Goal: Navigation & Orientation: Find specific page/section

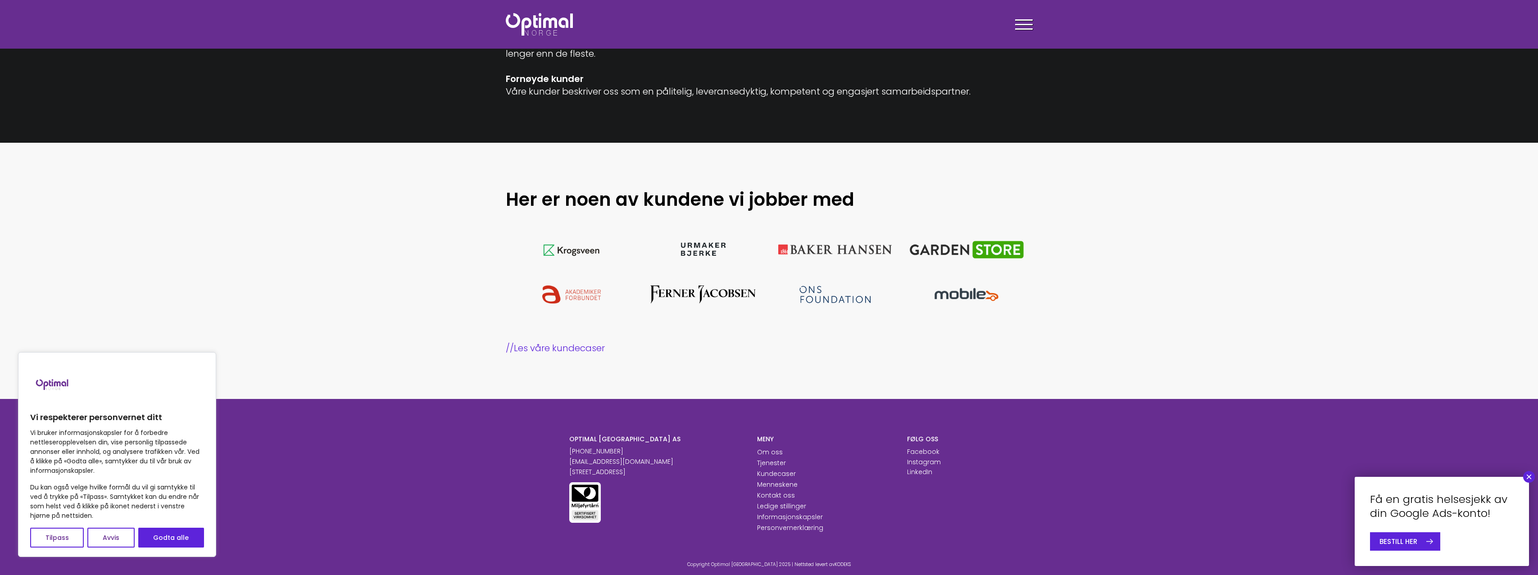
scroll to position [789, 0]
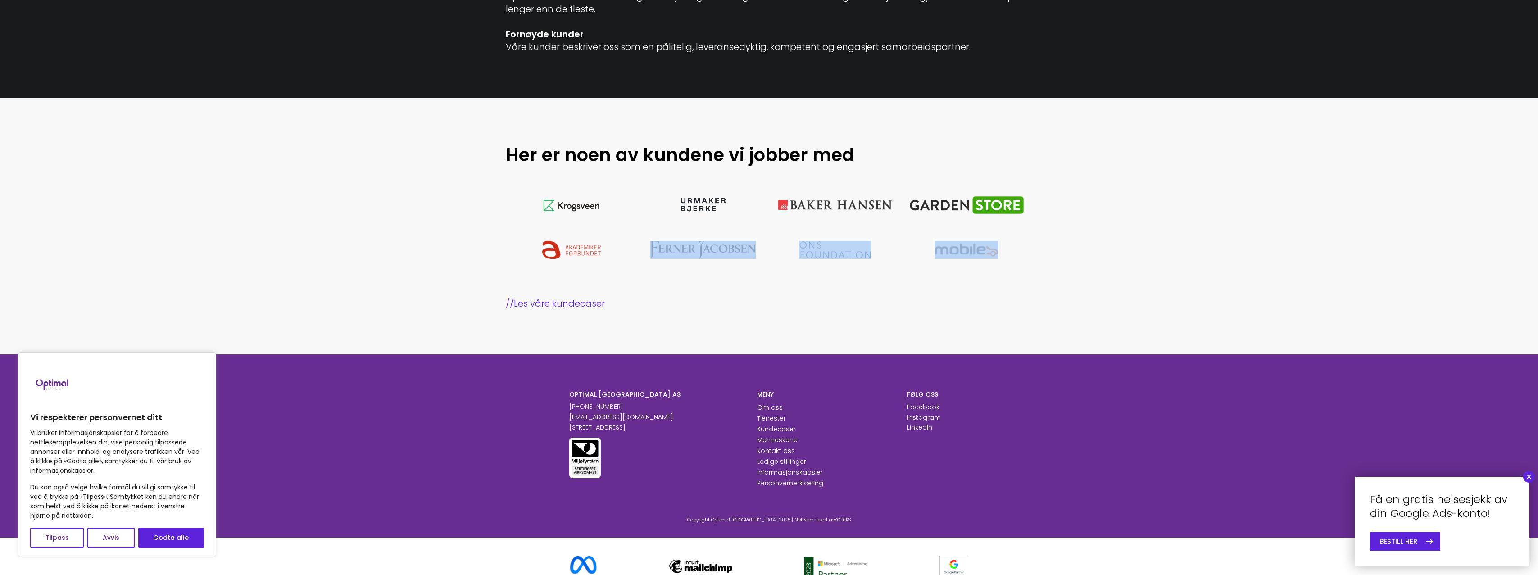
drag, startPoint x: 676, startPoint y: 284, endPoint x: 657, endPoint y: 239, distance: 48.7
click at [657, 239] on div "Her er noen av kundene vi jobber med // Les våre kundecaser" at bounding box center [769, 226] width 540 height 167
click at [706, 297] on link "// Les våre kundecaser" at bounding box center [769, 303] width 527 height 13
click at [818, 313] on section "Her er noen av kundene vi jobber med // Les våre kundecaser" at bounding box center [769, 226] width 1538 height 257
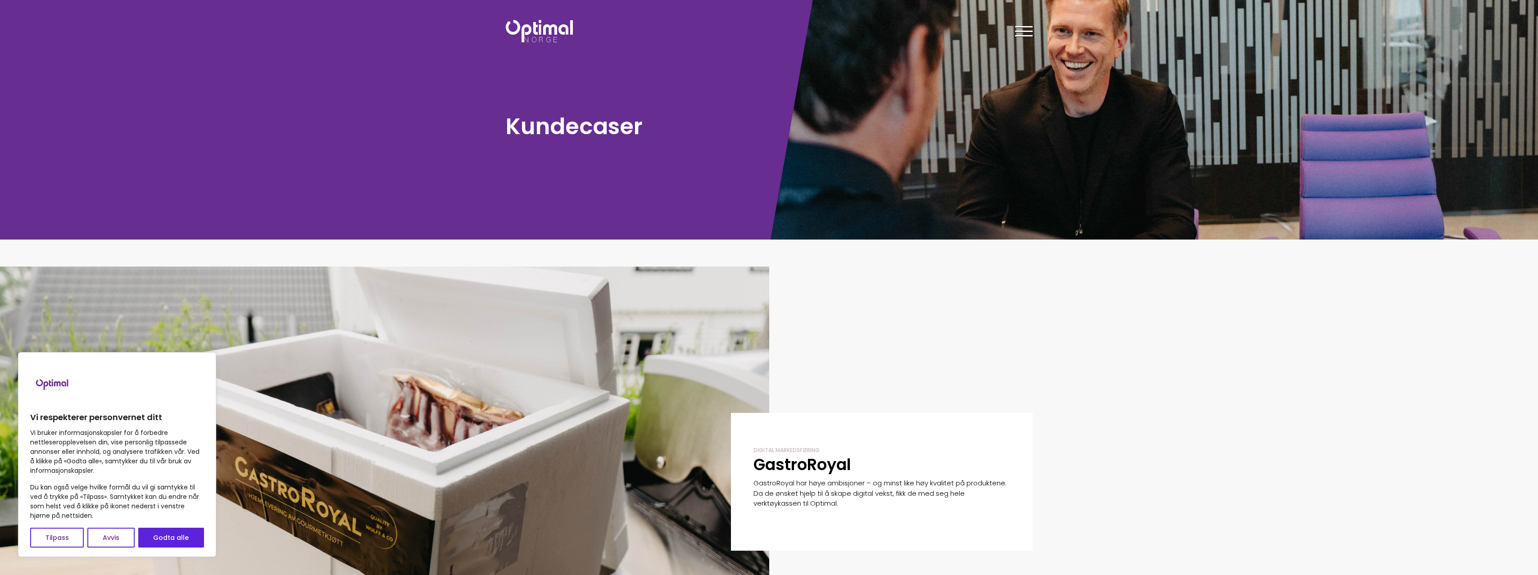
scroll to position [2, 0]
